Goal: Information Seeking & Learning: Learn about a topic

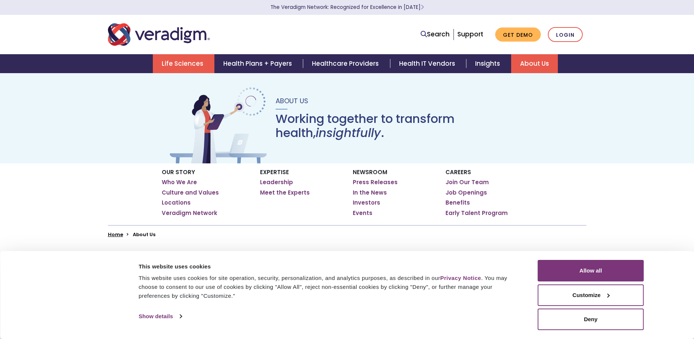
click at [196, 69] on link "Life Sciences" at bounding box center [184, 63] width 62 height 19
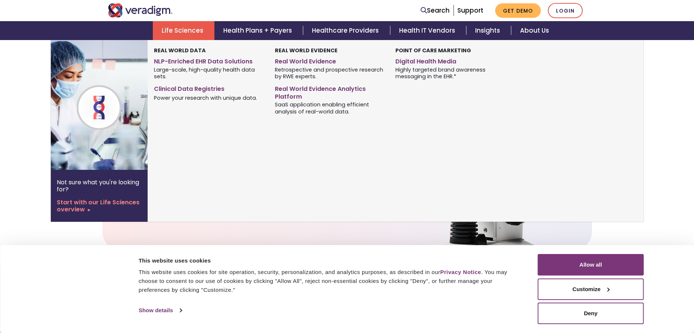
scroll to position [293, 0]
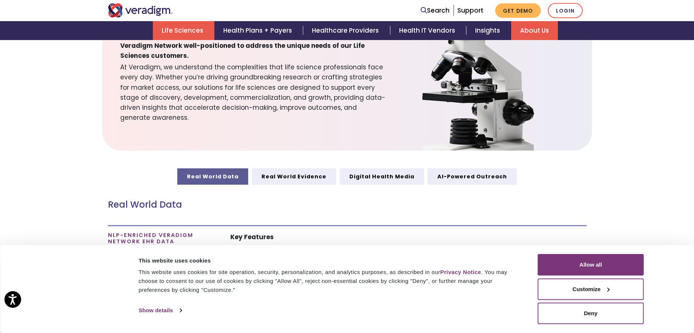
click at [523, 33] on link "About Us" at bounding box center [534, 30] width 47 height 19
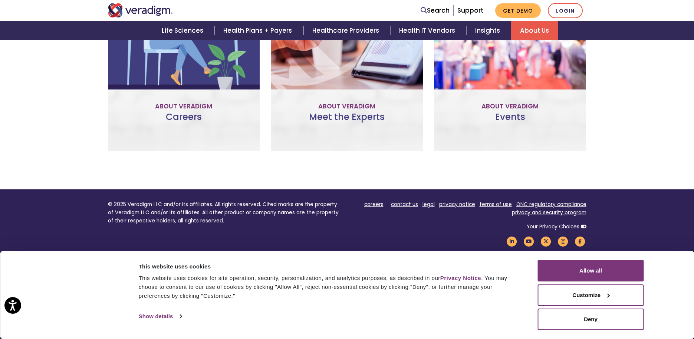
scroll to position [568, 0]
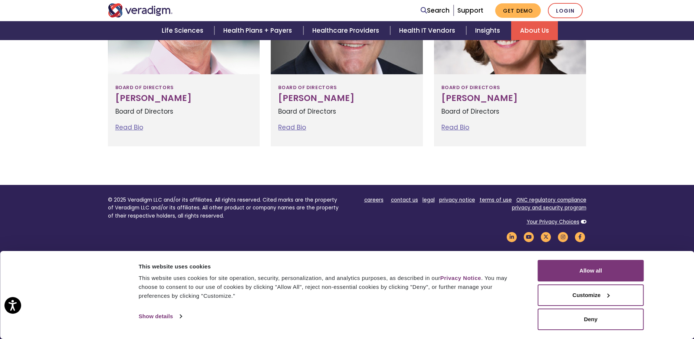
scroll to position [915, 0]
